Goal: Information Seeking & Learning: Learn about a topic

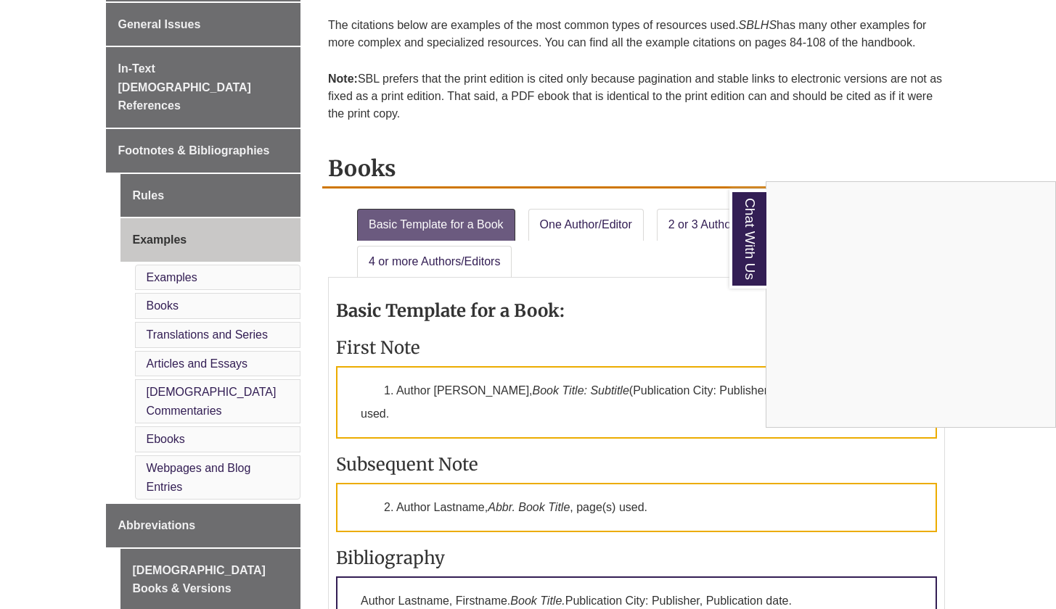
scroll to position [342, 0]
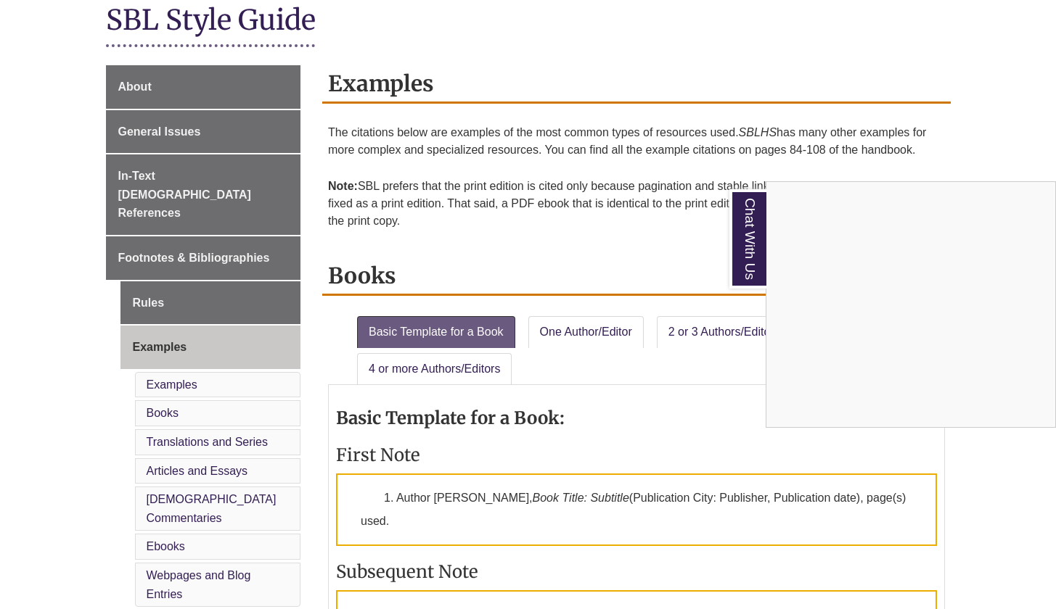
click at [175, 128] on div "Chat With Us" at bounding box center [528, 304] width 1056 height 609
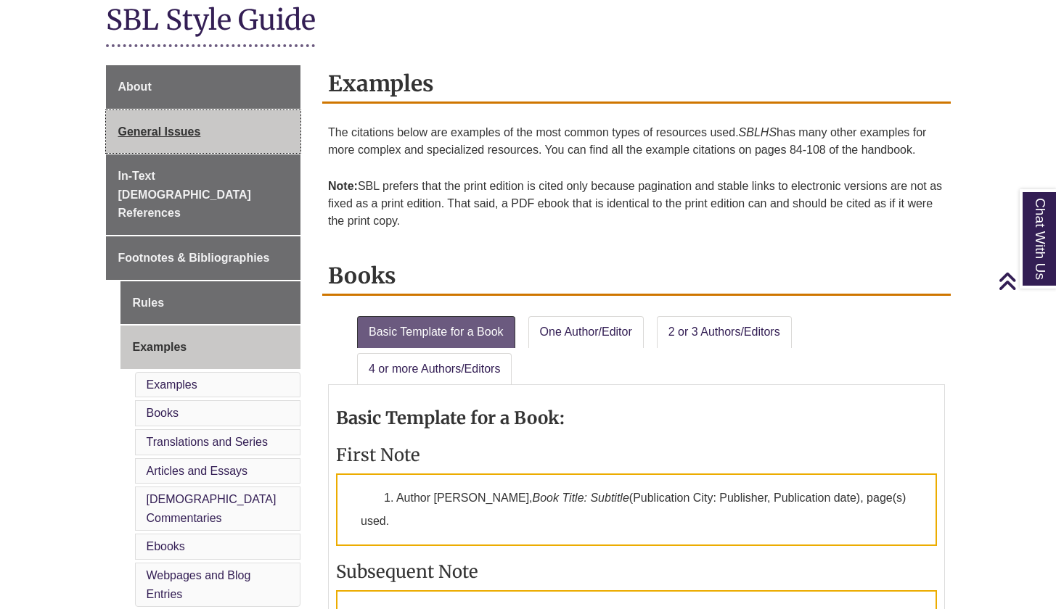
click at [133, 129] on span "General Issues" at bounding box center [159, 132] width 83 height 12
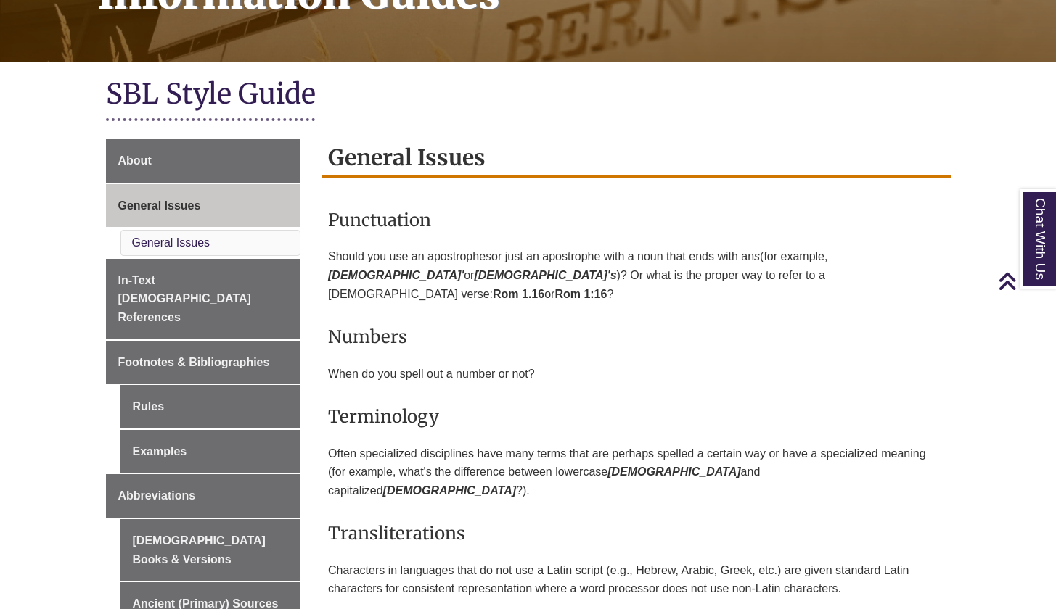
scroll to position [94, 0]
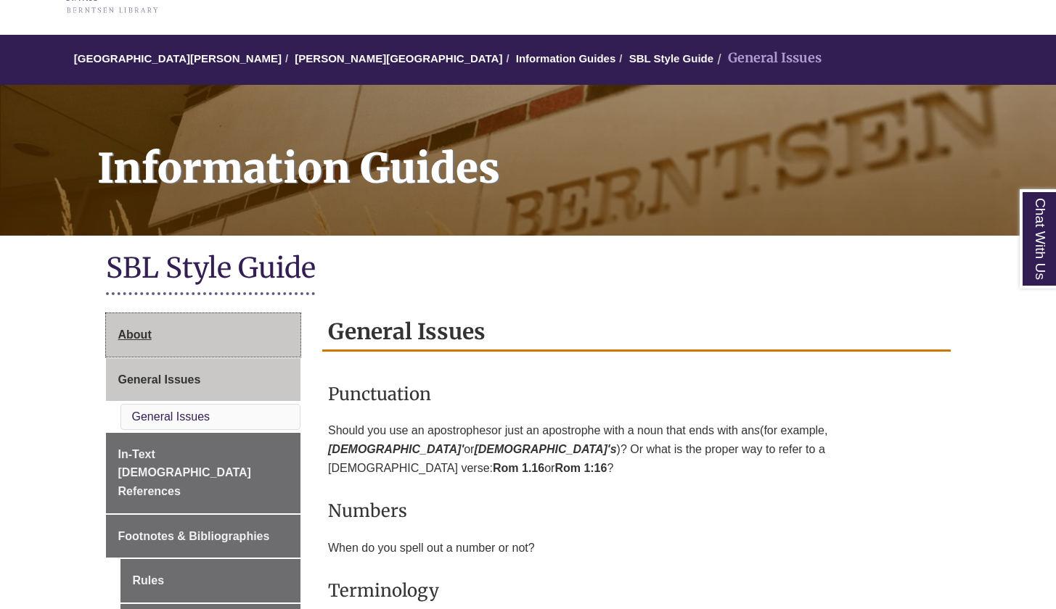
click at [128, 329] on span "About" at bounding box center [134, 335] width 33 height 12
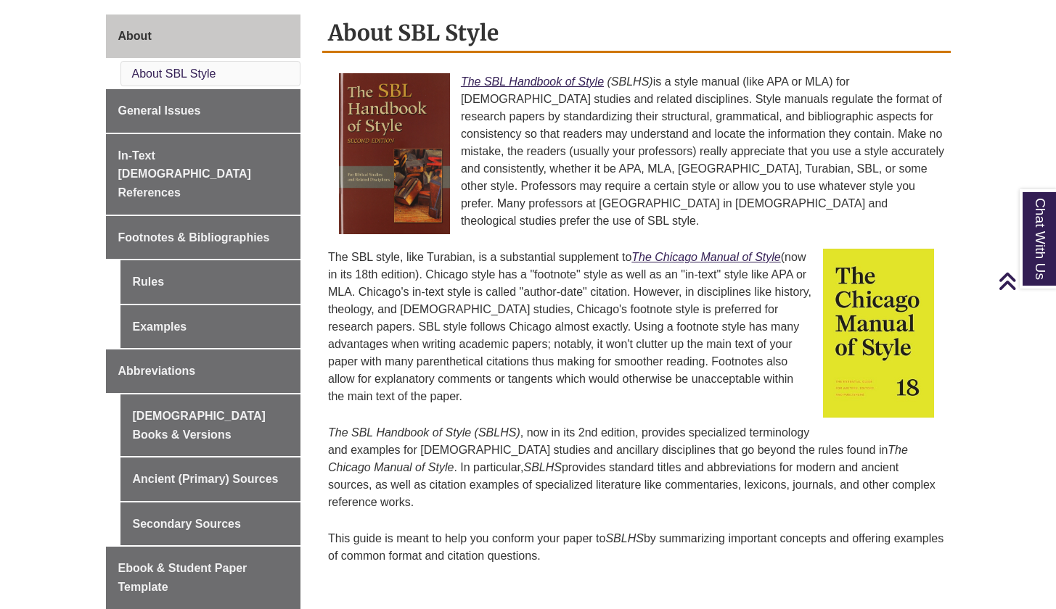
scroll to position [258, 0]
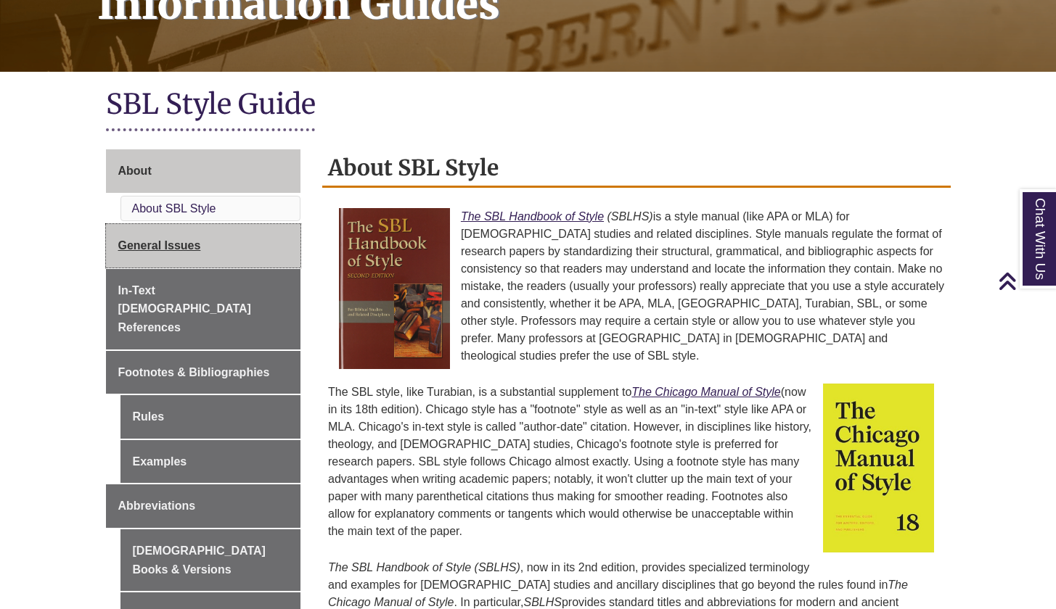
click at [162, 242] on span "General Issues" at bounding box center [159, 245] width 83 height 12
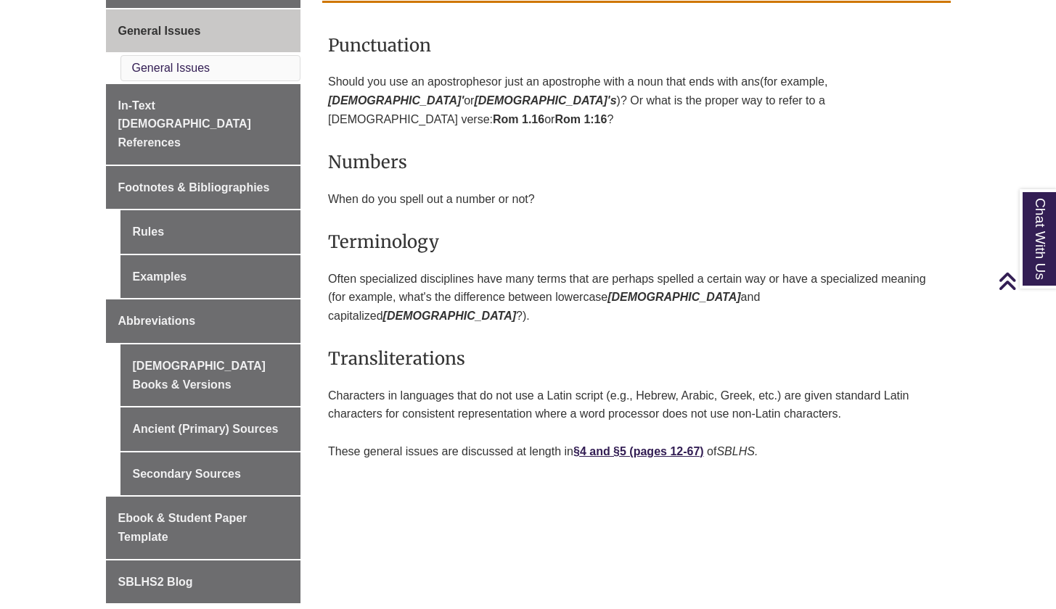
scroll to position [416, 0]
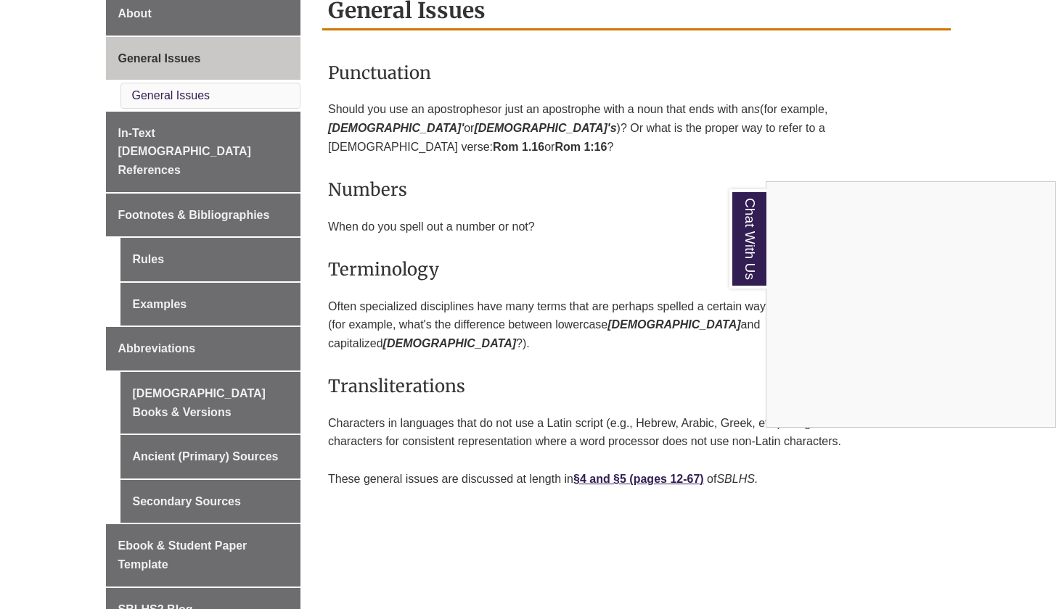
click at [579, 223] on div "Chat With Us" at bounding box center [528, 304] width 1056 height 609
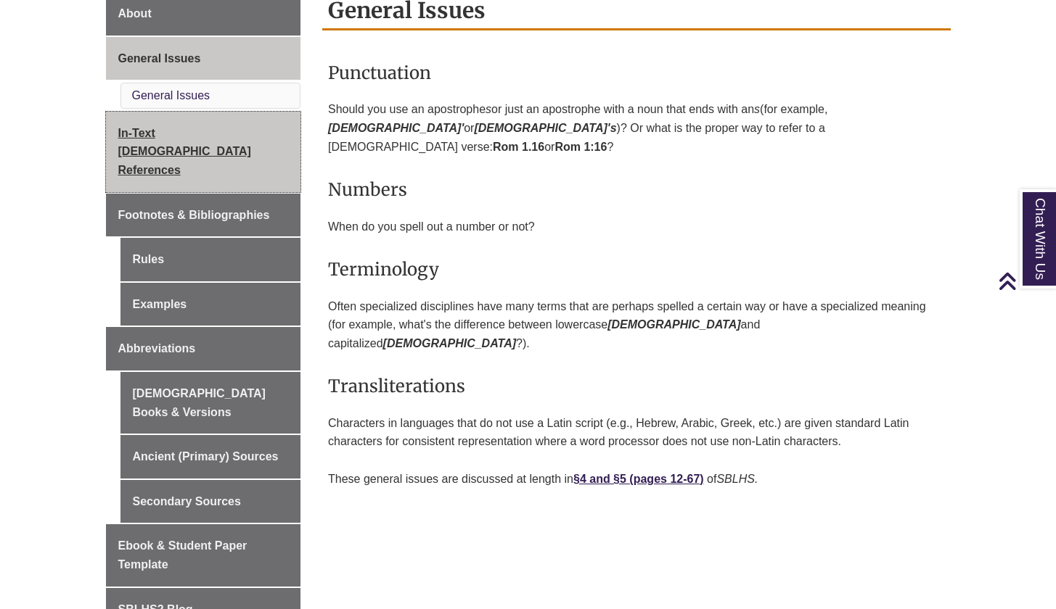
click at [204, 135] on span "In-Text [DEMOGRAPHIC_DATA] References" at bounding box center [184, 151] width 133 height 49
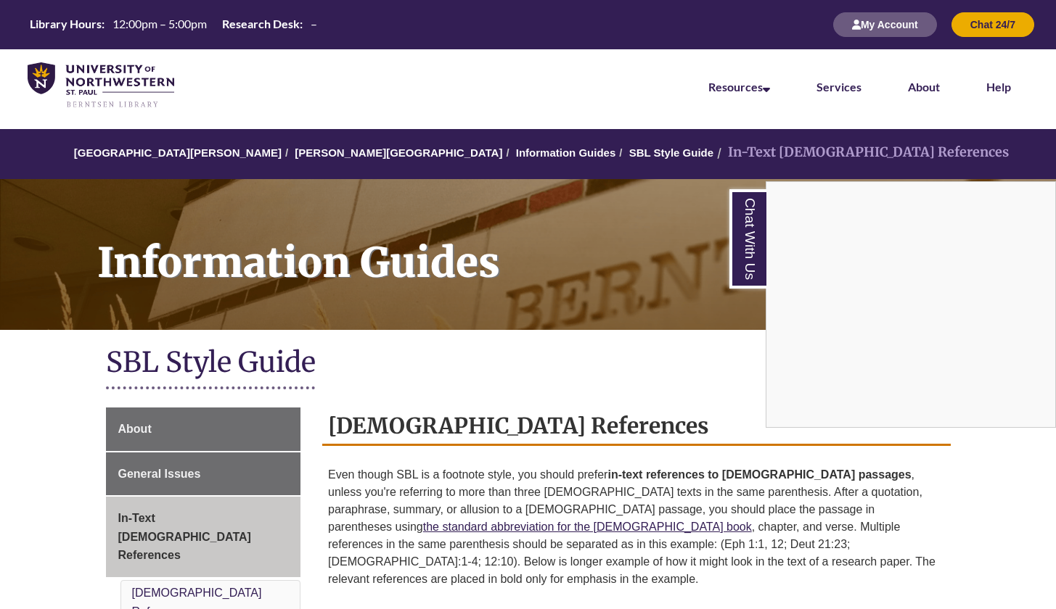
click at [472, 483] on div "Chat With Us" at bounding box center [528, 304] width 1056 height 609
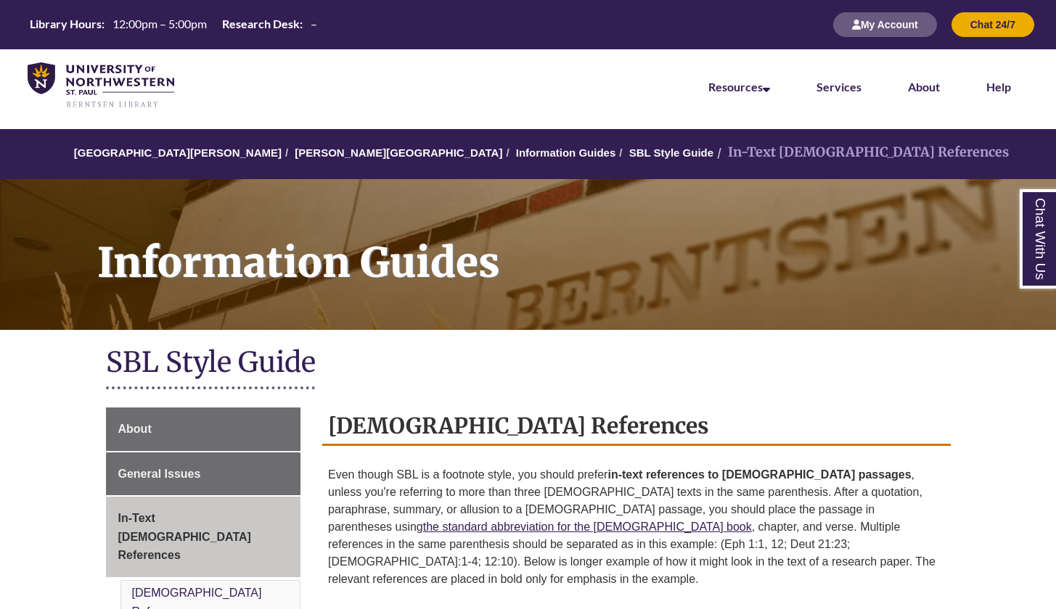
scroll to position [276, 0]
